Goal: Check status: Check status

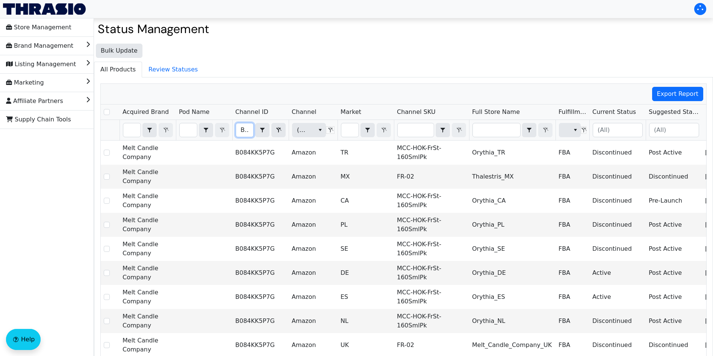
click at [246, 127] on input "B084KK5P7G" at bounding box center [244, 130] width 17 height 14
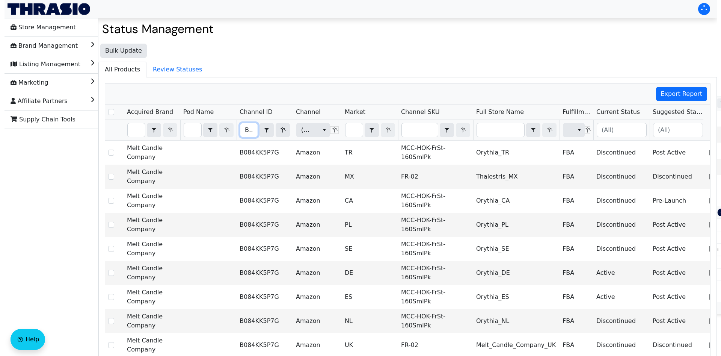
scroll to position [0, 29]
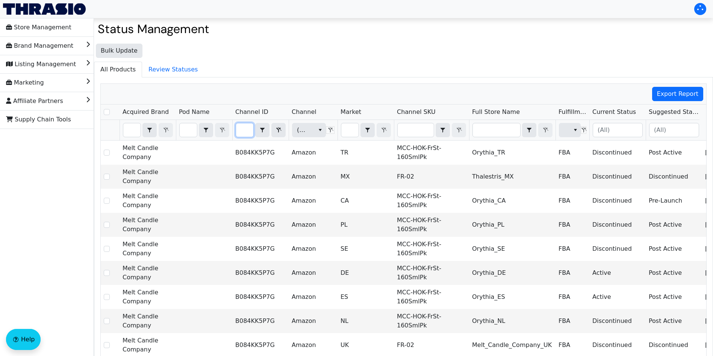
click at [244, 126] on input "B084KK5P7G" at bounding box center [244, 130] width 17 height 14
checkbox input "true"
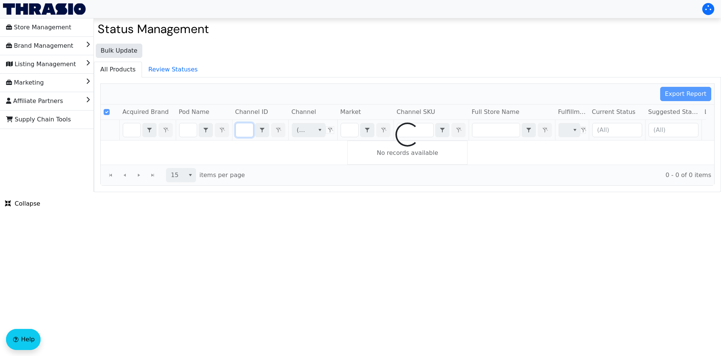
type input "B084KK5P7G"
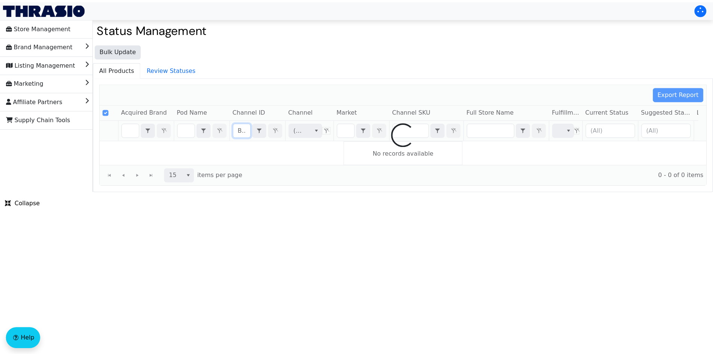
scroll to position [0, 29]
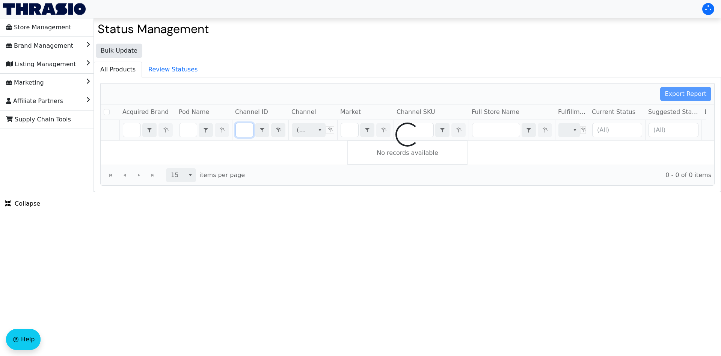
checkbox input "false"
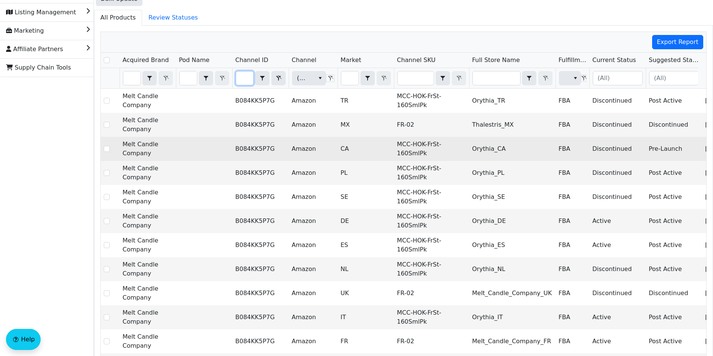
scroll to position [128, 0]
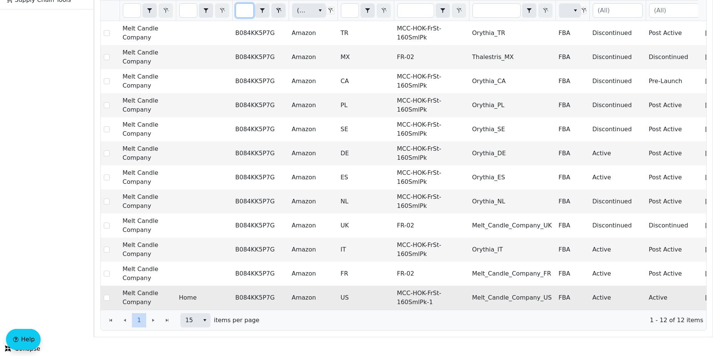
click at [429, 285] on td "MCC-HOK-FrSt-160SmlPk-1" at bounding box center [431, 297] width 75 height 24
copy td "MCC-HOK-FrSt-160SmlPk-1"
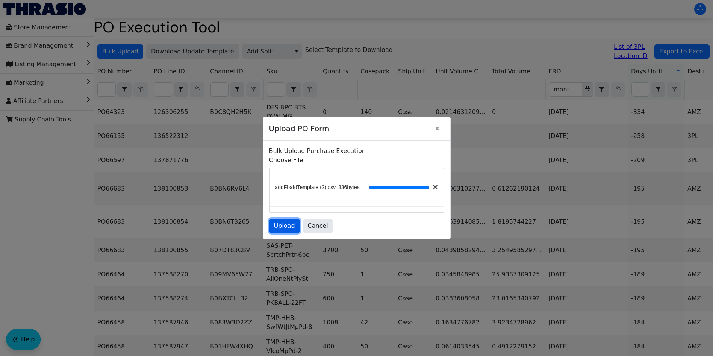
click at [287, 225] on span "Upload" at bounding box center [284, 225] width 21 height 9
click at [291, 223] on span "Upload" at bounding box center [284, 225] width 21 height 9
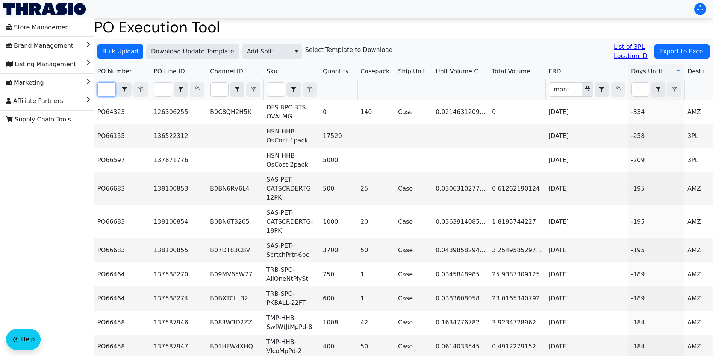
click at [106, 93] on input "Filter" at bounding box center [107, 90] width 18 height 14
paste input "PO67068"
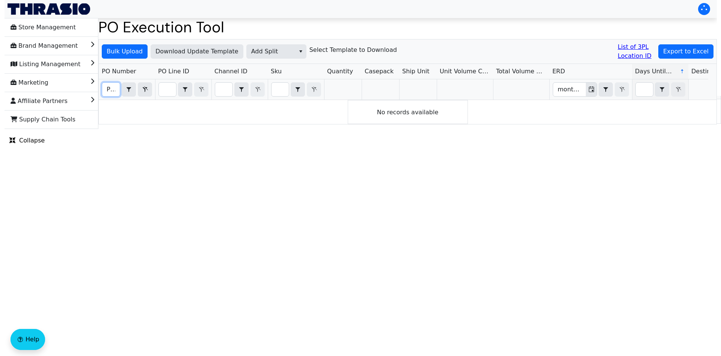
scroll to position [0, 18]
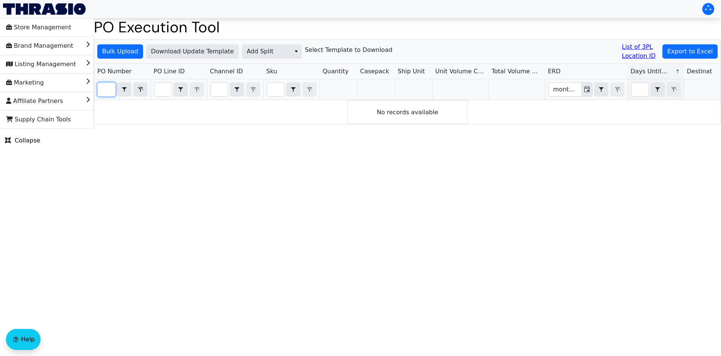
type input "PO67068"
click at [308, 129] on html "Store Management Brand Management Listing Management Marketing Affiliate Partne…" at bounding box center [360, 64] width 721 height 129
